Goal: Task Accomplishment & Management: Complete application form

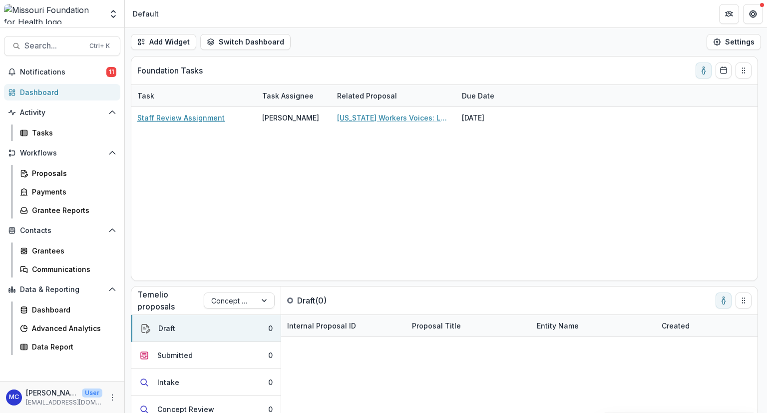
click at [27, 26] on div "Team Settings" at bounding box center [62, 15] width 124 height 23
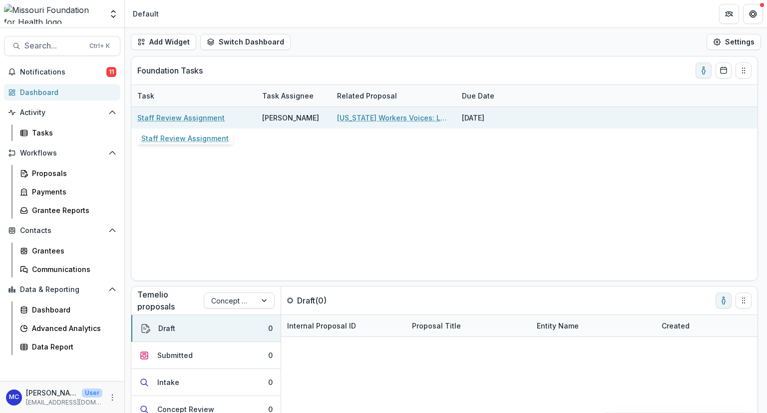
click at [201, 117] on link "Staff Review Assignment" at bounding box center [180, 117] width 87 height 10
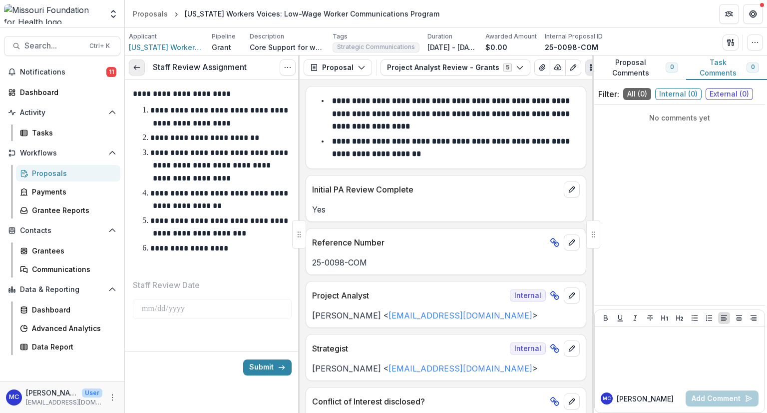
click at [136, 68] on icon at bounding box center [137, 67] width 8 height 8
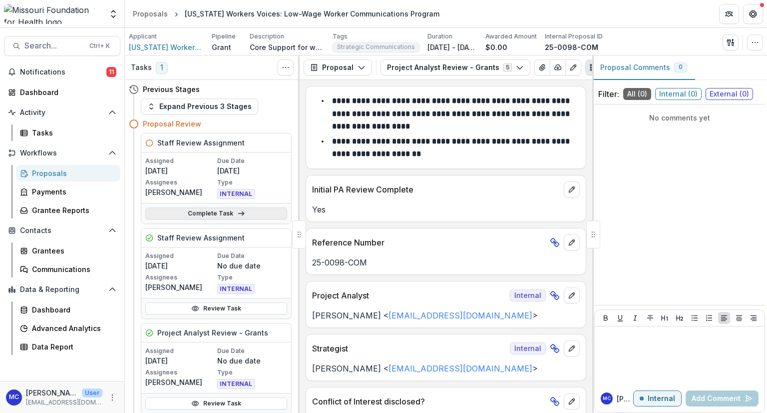
click at [223, 215] on link "Complete Task" at bounding box center [216, 213] width 142 height 12
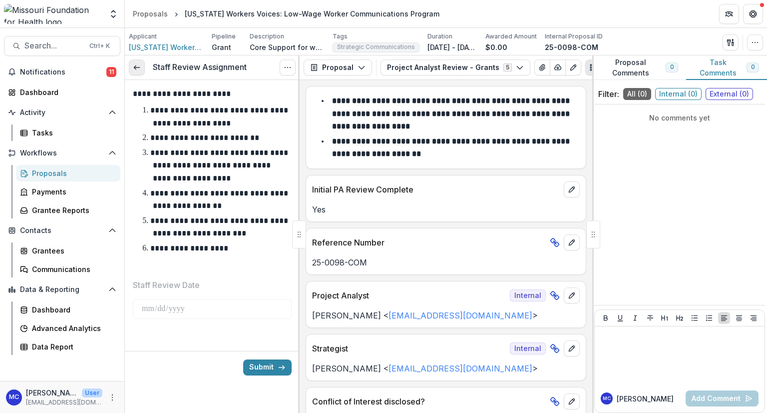
click at [138, 60] on link at bounding box center [137, 67] width 16 height 16
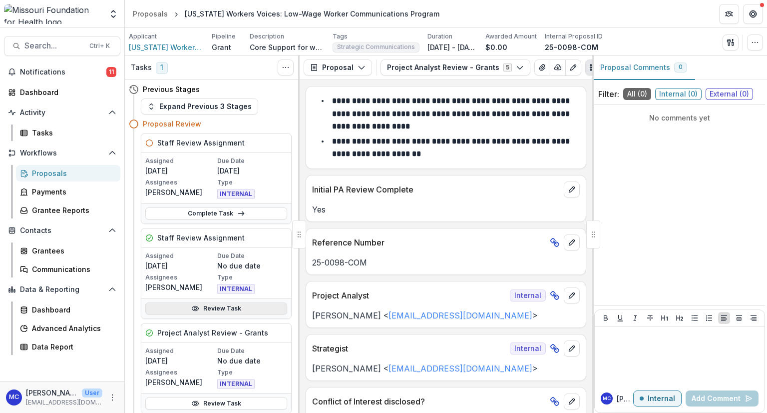
scroll to position [44, 0]
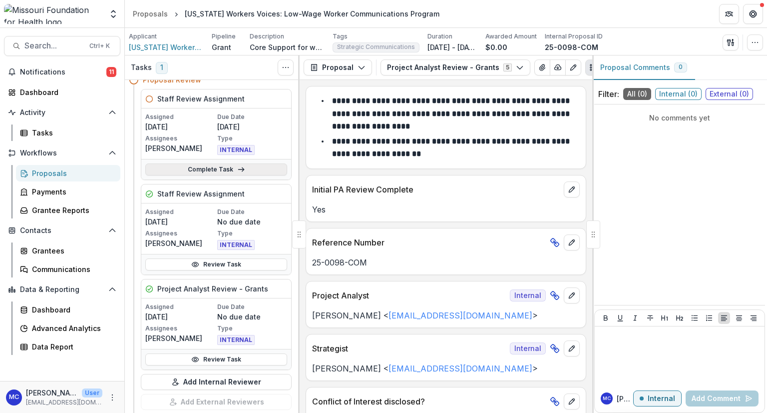
click at [219, 168] on link "Complete Task" at bounding box center [216, 169] width 142 height 12
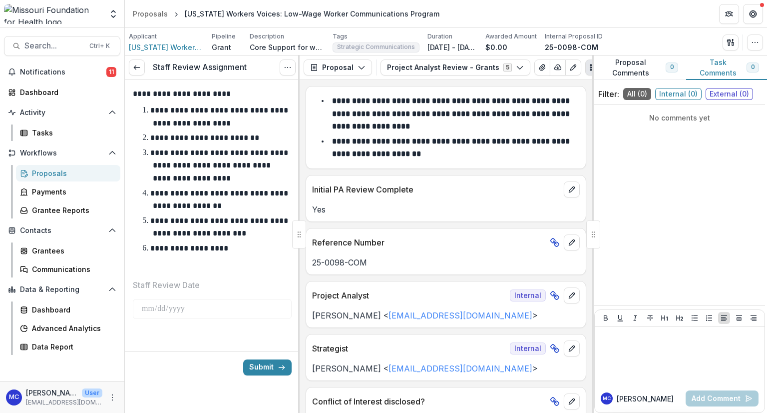
click at [79, 171] on div "Proposals" at bounding box center [72, 173] width 80 height 10
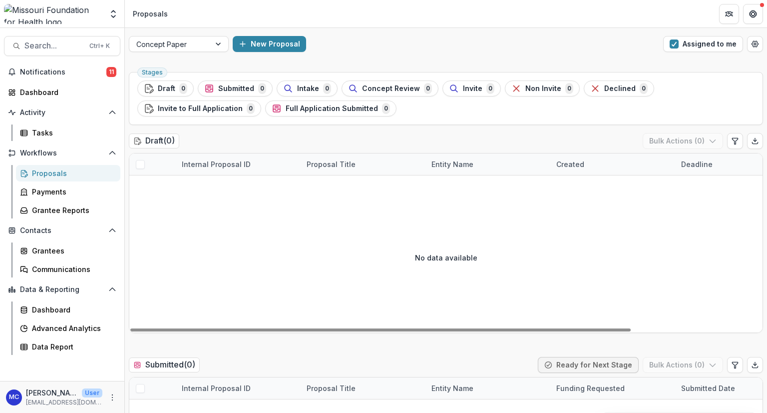
click at [191, 52] on div "Concept Paper New Proposal Assigned to me" at bounding box center [446, 44] width 642 height 32
click at [192, 44] on div at bounding box center [169, 44] width 67 height 12
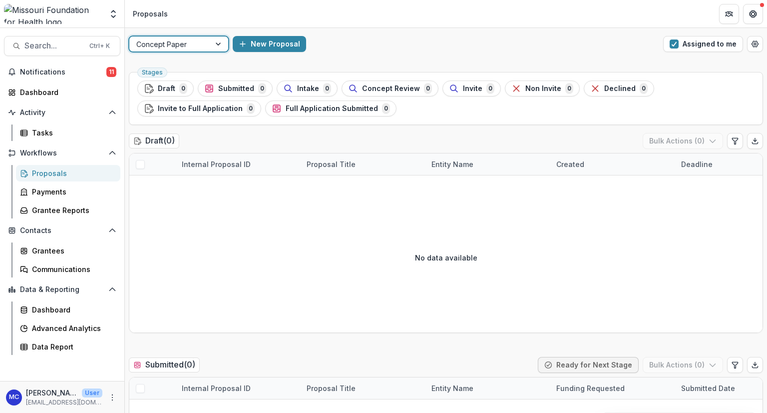
click at [192, 44] on div at bounding box center [169, 44] width 67 height 12
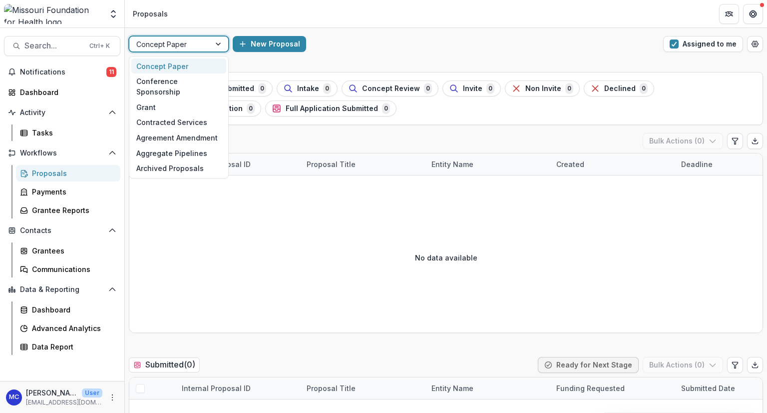
click at [192, 44] on div at bounding box center [169, 44] width 67 height 12
click at [178, 99] on div "Grant" at bounding box center [178, 106] width 95 height 15
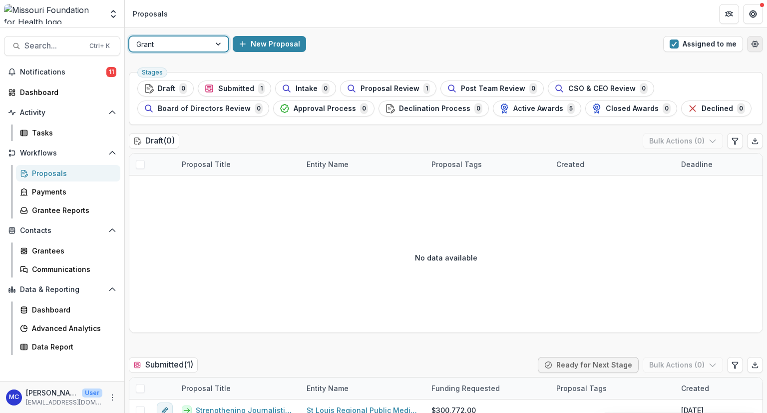
click at [753, 41] on icon "Open table manager" at bounding box center [755, 44] width 6 height 6
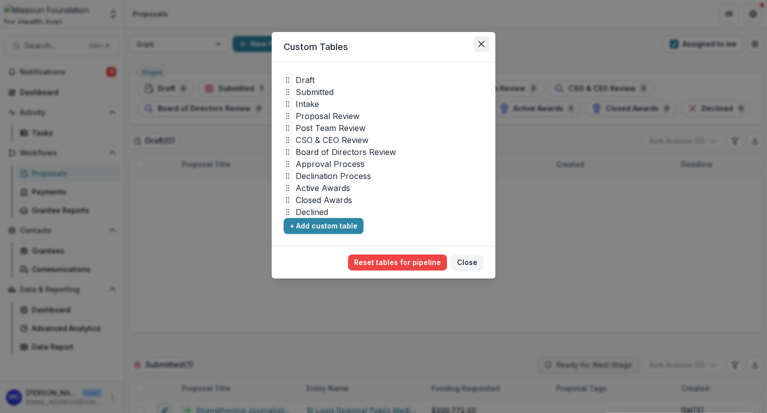
click at [481, 42] on icon "Close" at bounding box center [482, 44] width 6 height 6
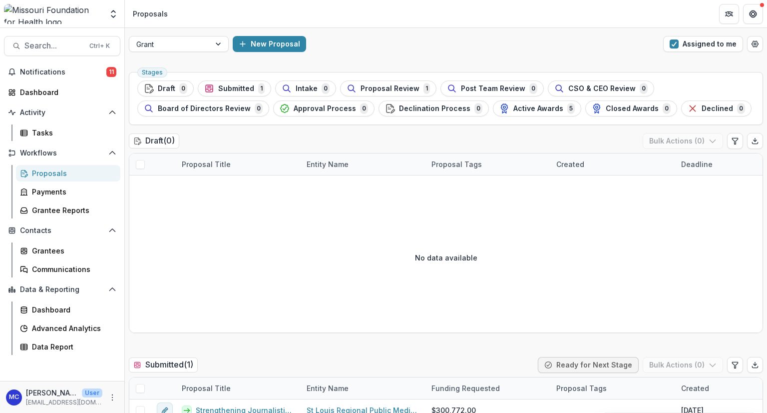
click at [64, 168] on div "Proposals" at bounding box center [72, 173] width 80 height 10
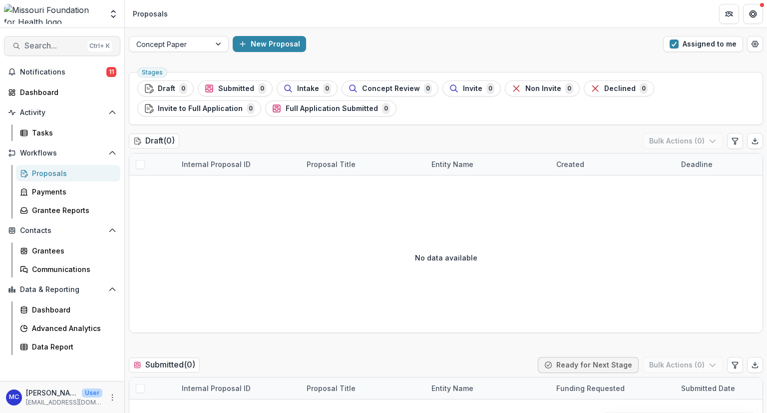
click at [40, 41] on span "Search..." at bounding box center [53, 45] width 59 height 9
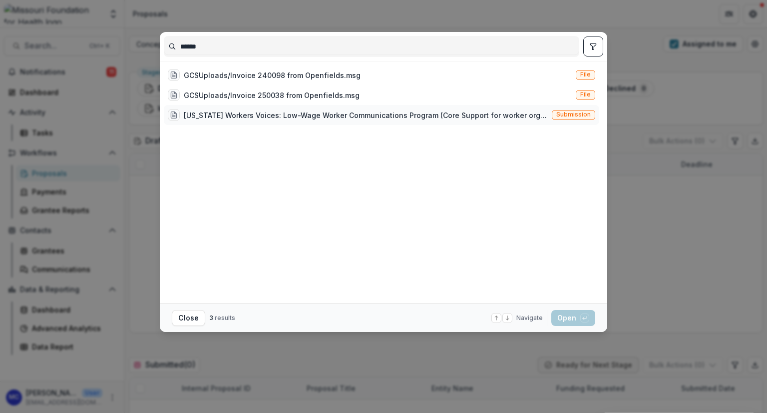
click at [281, 110] on div "[US_STATE] Workers Voices: Low-Wage Worker Communications Program (Core Support…" at bounding box center [366, 115] width 364 height 10
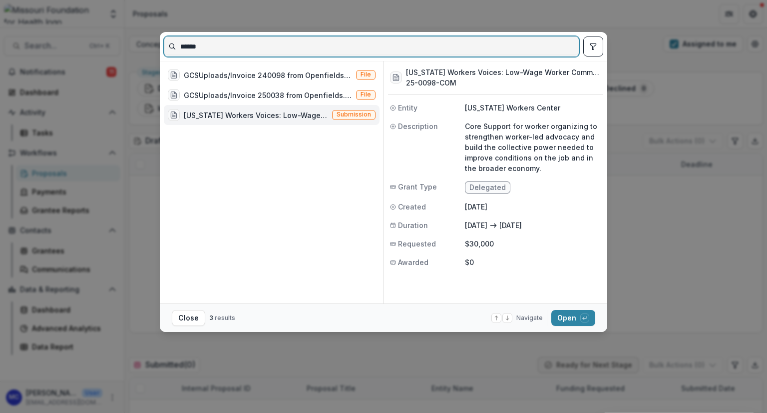
click at [188, 48] on input "******" at bounding box center [371, 46] width 415 height 16
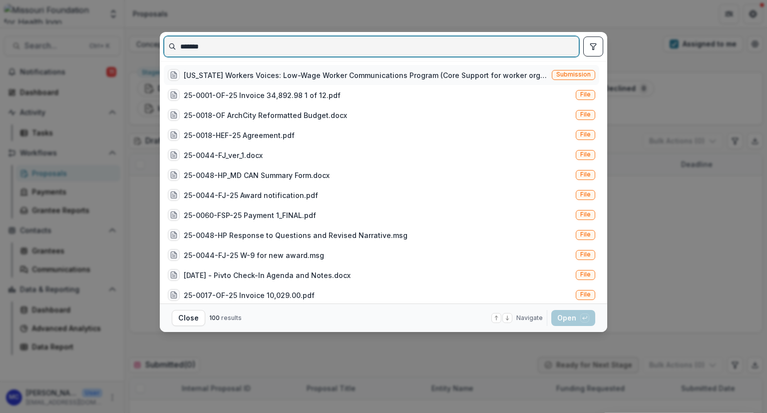
type input "*******"
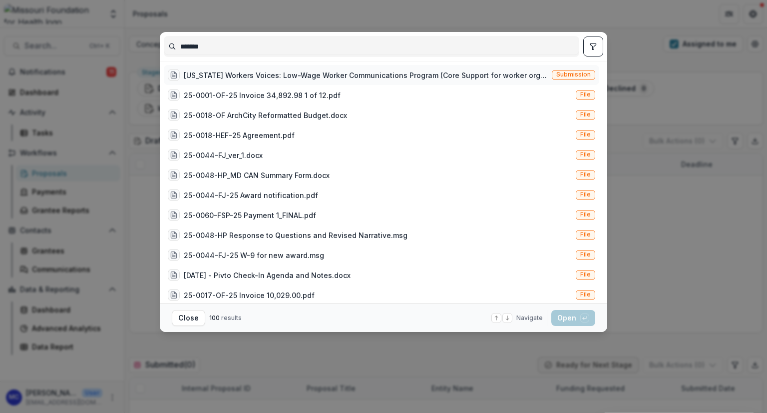
click at [315, 70] on div "[US_STATE] Workers Voices: Low-Wage Worker Communications Program (Core Support…" at bounding box center [366, 75] width 364 height 10
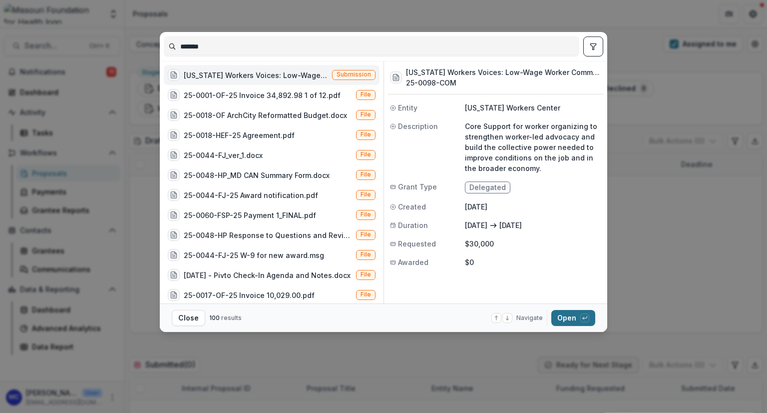
click at [567, 314] on button "Open with enter key" at bounding box center [574, 318] width 44 height 16
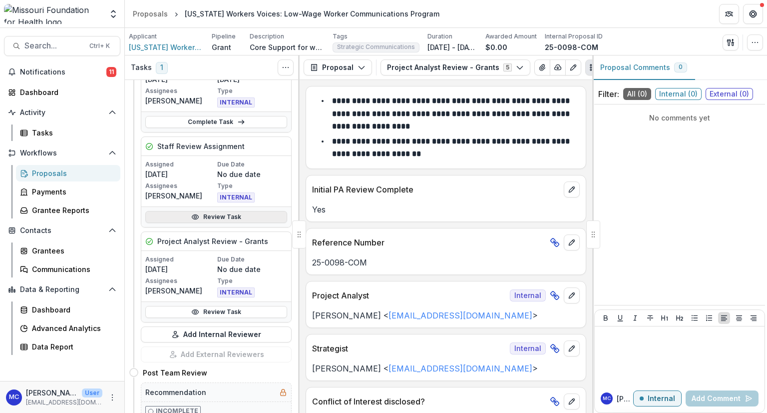
scroll to position [111, 0]
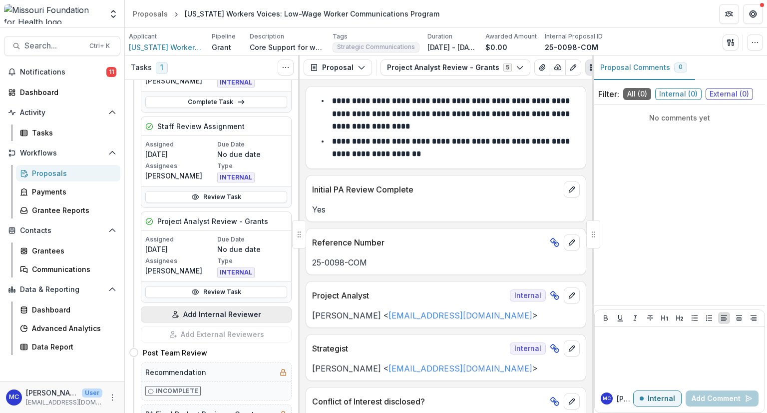
click at [196, 310] on button "Add Internal Reviewer" at bounding box center [216, 314] width 151 height 16
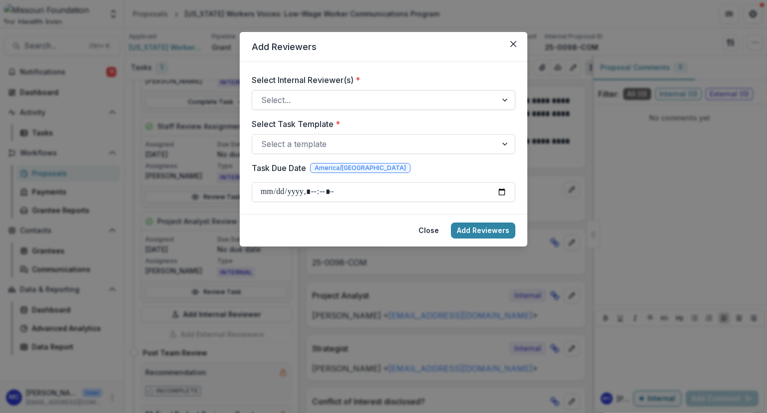
click at [339, 100] on div at bounding box center [374, 100] width 227 height 14
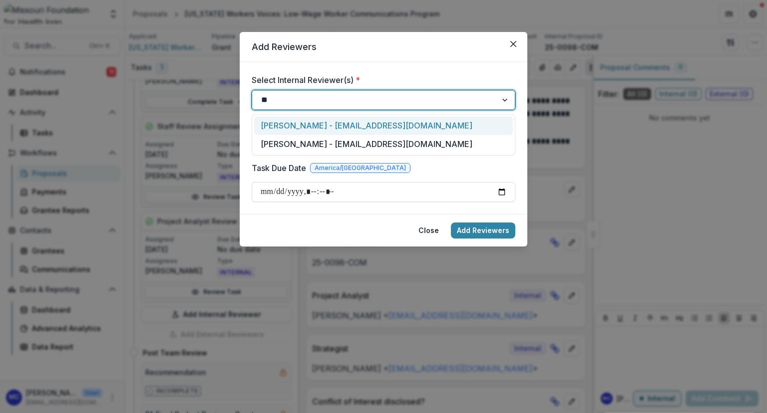
type input "***"
click at [339, 124] on div "[PERSON_NAME] - [EMAIL_ADDRESS][DOMAIN_NAME]" at bounding box center [383, 125] width 259 height 18
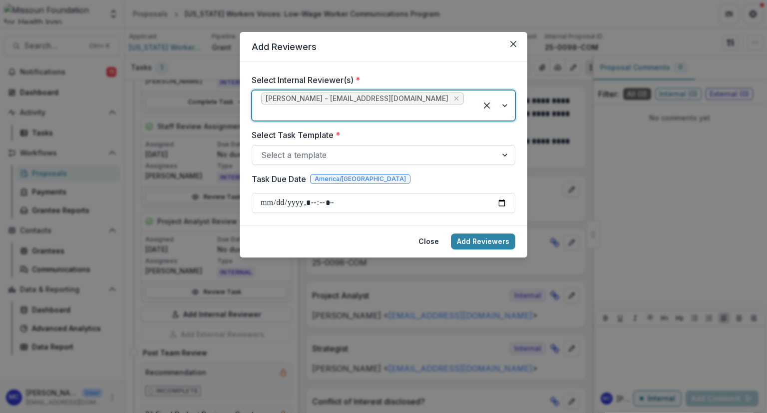
click at [335, 148] on div at bounding box center [374, 155] width 227 height 14
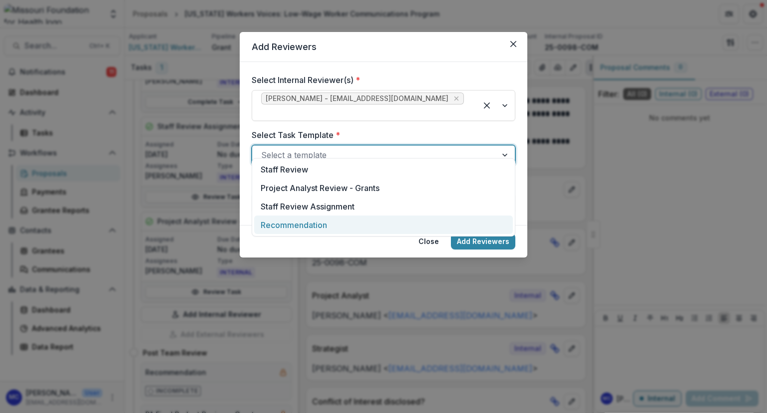
click at [332, 226] on div "Recommendation" at bounding box center [383, 224] width 259 height 18
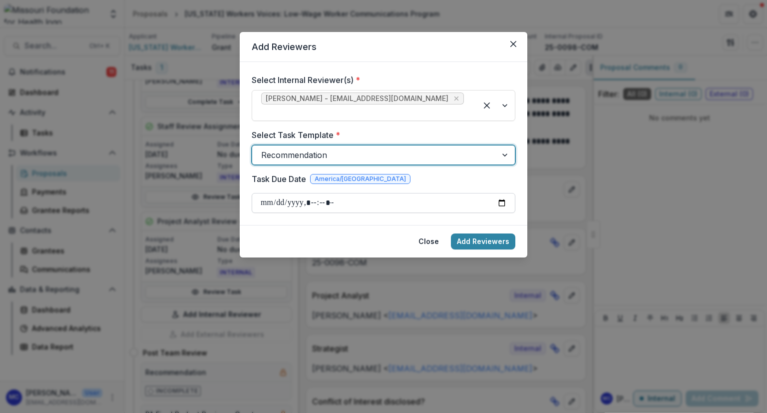
click at [346, 194] on input "Task Due Date" at bounding box center [384, 203] width 264 height 20
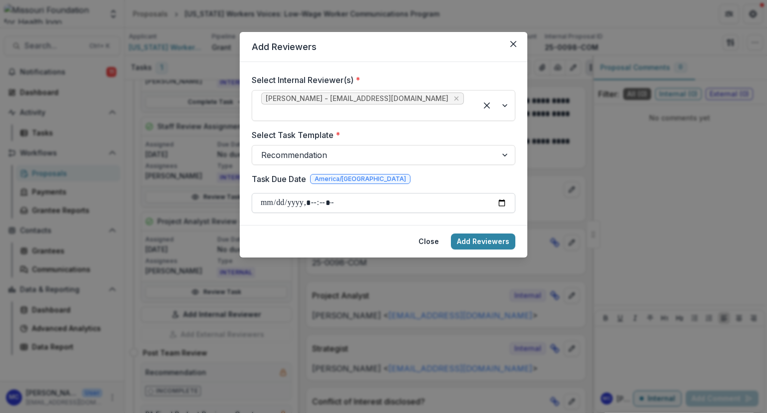
click at [267, 193] on input "Task Due Date" at bounding box center [384, 203] width 264 height 20
click at [501, 194] on input "Task Due Date" at bounding box center [384, 203] width 264 height 20
type input "**********"
click at [480, 233] on button "Add Reviewers" at bounding box center [483, 241] width 64 height 16
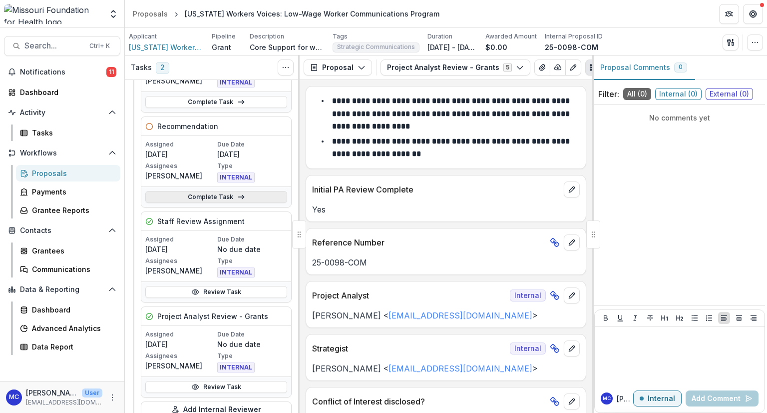
click at [201, 194] on link "Complete Task" at bounding box center [216, 197] width 142 height 12
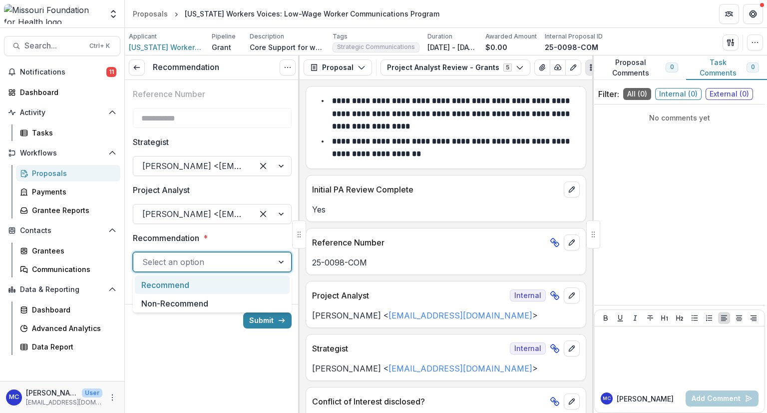
click at [216, 254] on div "Select an option" at bounding box center [203, 262] width 140 height 16
click at [211, 285] on div "Recommend" at bounding box center [212, 284] width 155 height 18
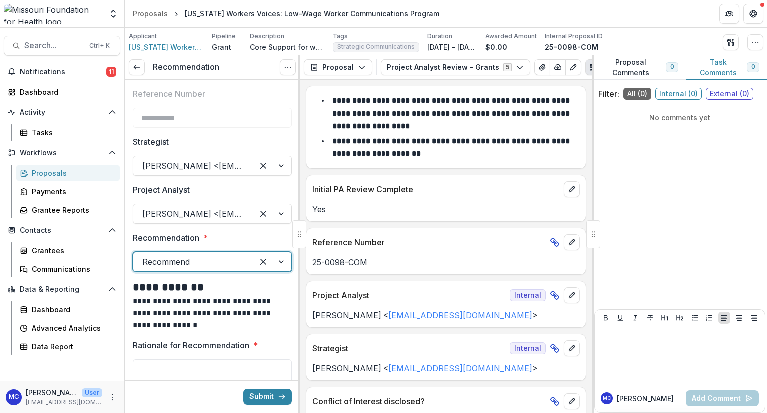
scroll to position [126, 0]
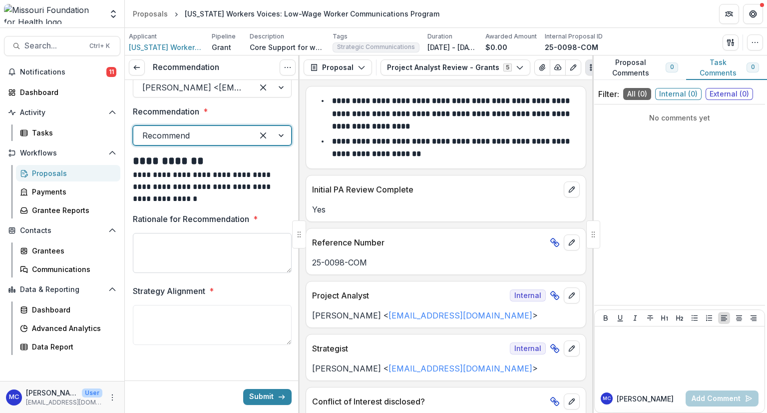
click at [221, 242] on textarea "Rationale for Recommendation *" at bounding box center [212, 253] width 159 height 40
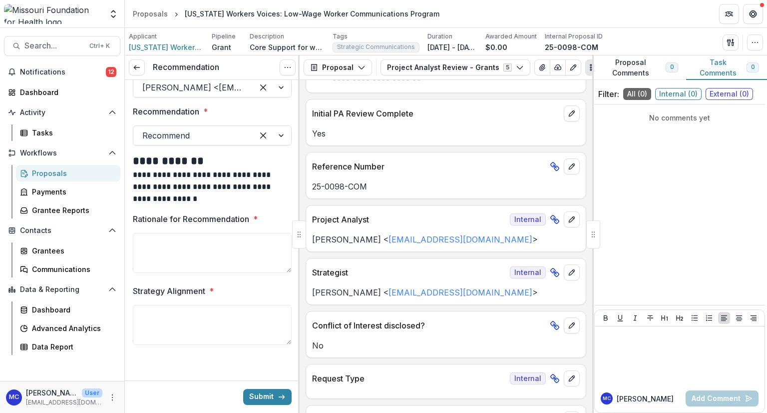
scroll to position [0, 0]
